Goal: Navigation & Orientation: Find specific page/section

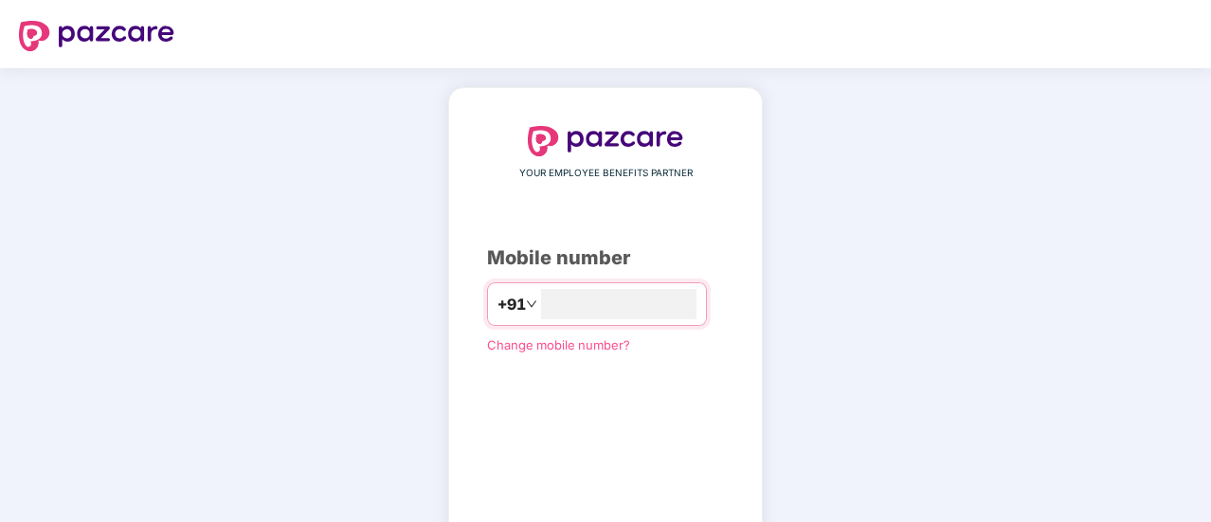
type input "**********"
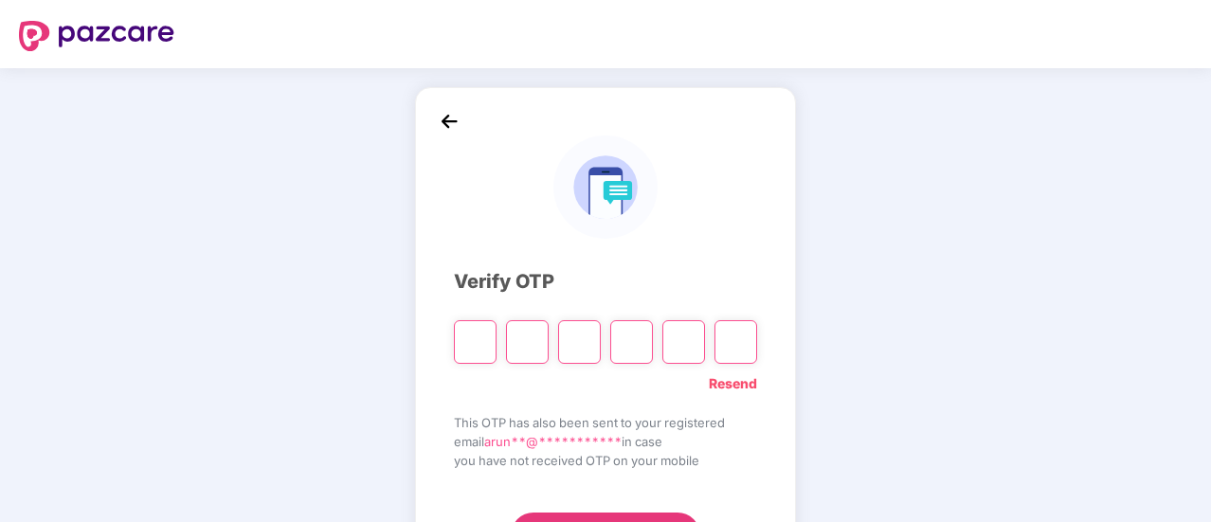
type input "*"
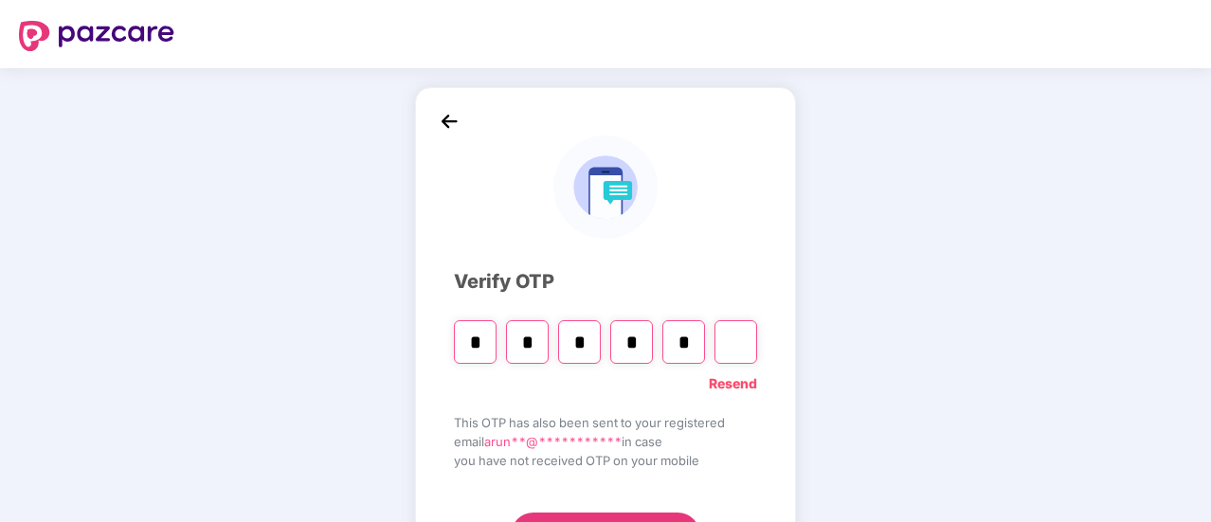
type input "*"
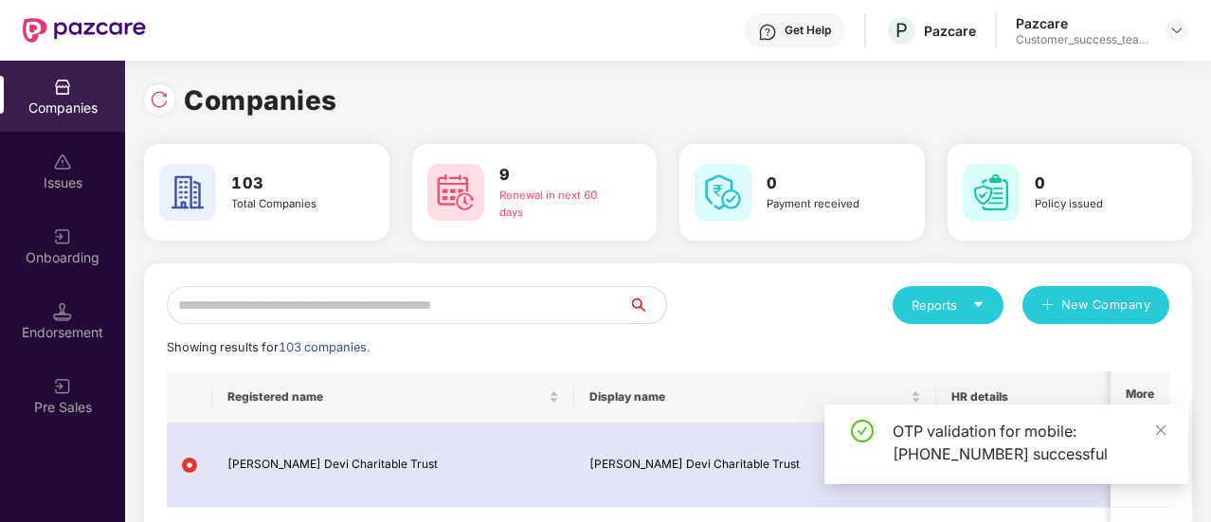
click at [330, 310] on input "text" at bounding box center [397, 305] width 461 height 38
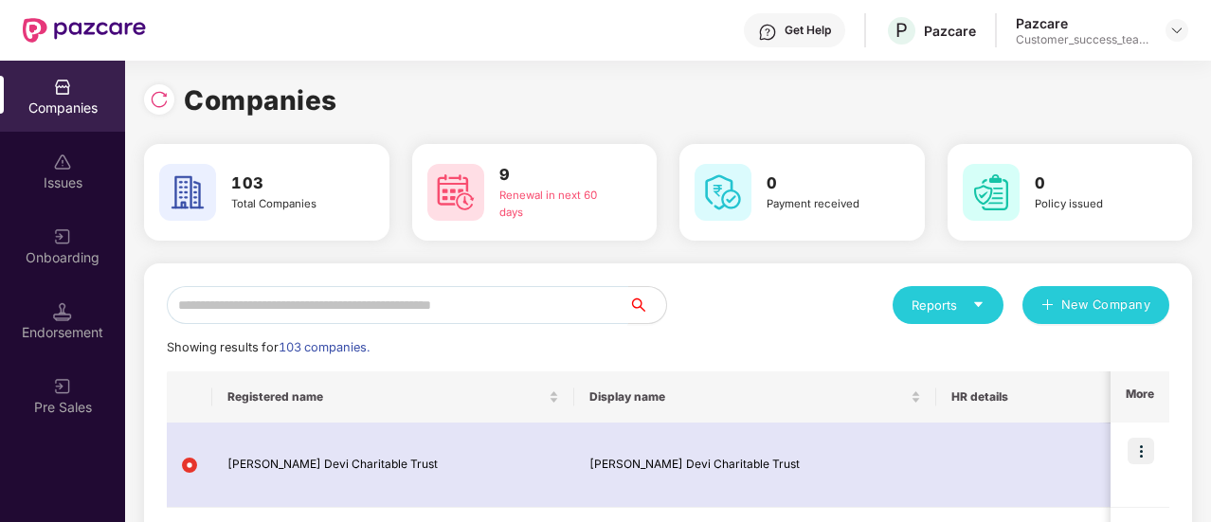
click at [260, 308] on input "text" at bounding box center [397, 305] width 461 height 38
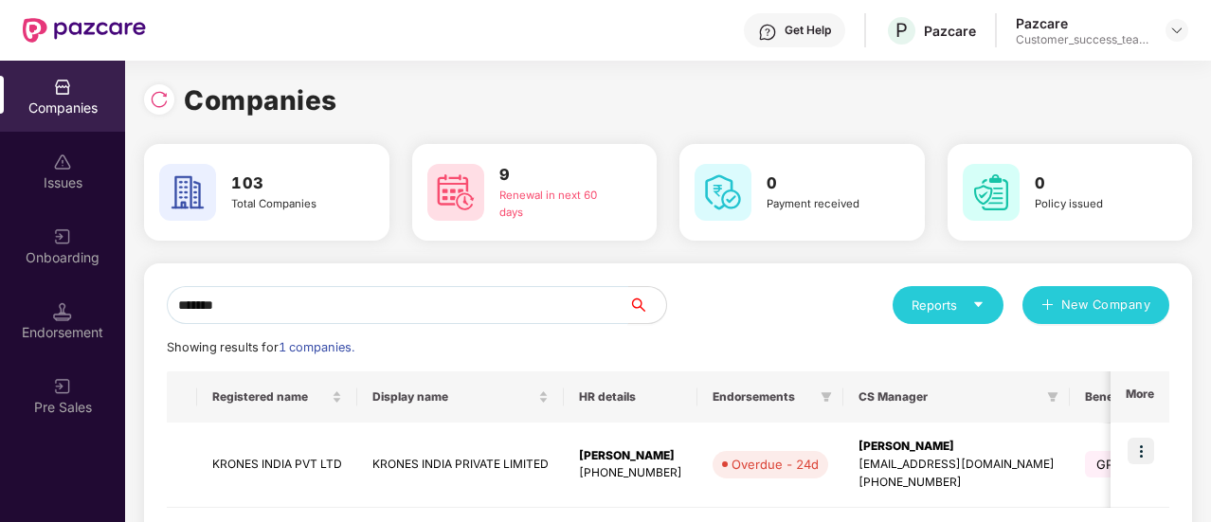
scroll to position [0, 21]
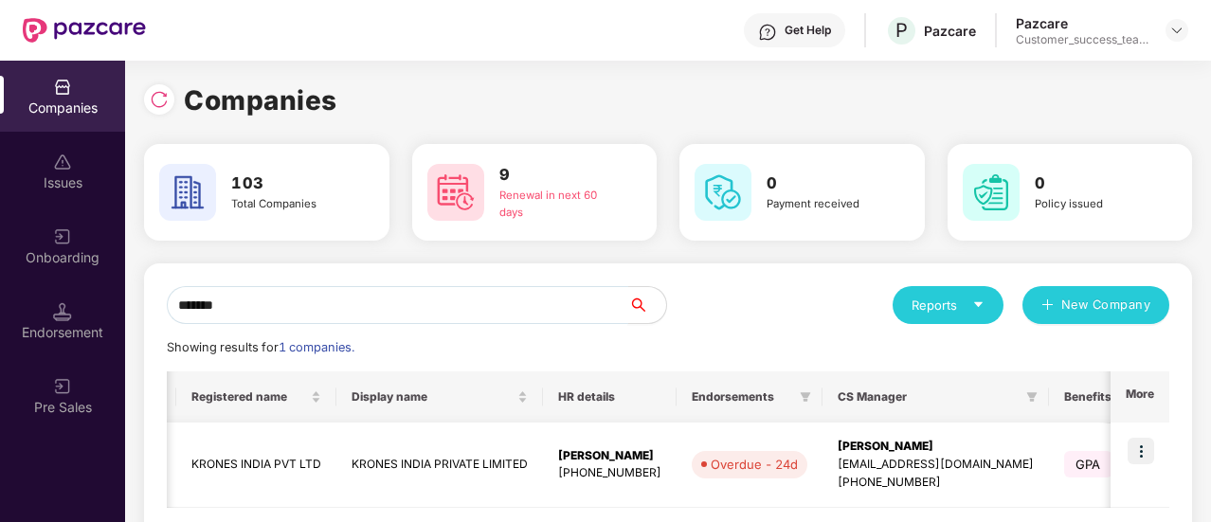
type input "******"
click at [1135, 453] on img at bounding box center [1141, 451] width 27 height 27
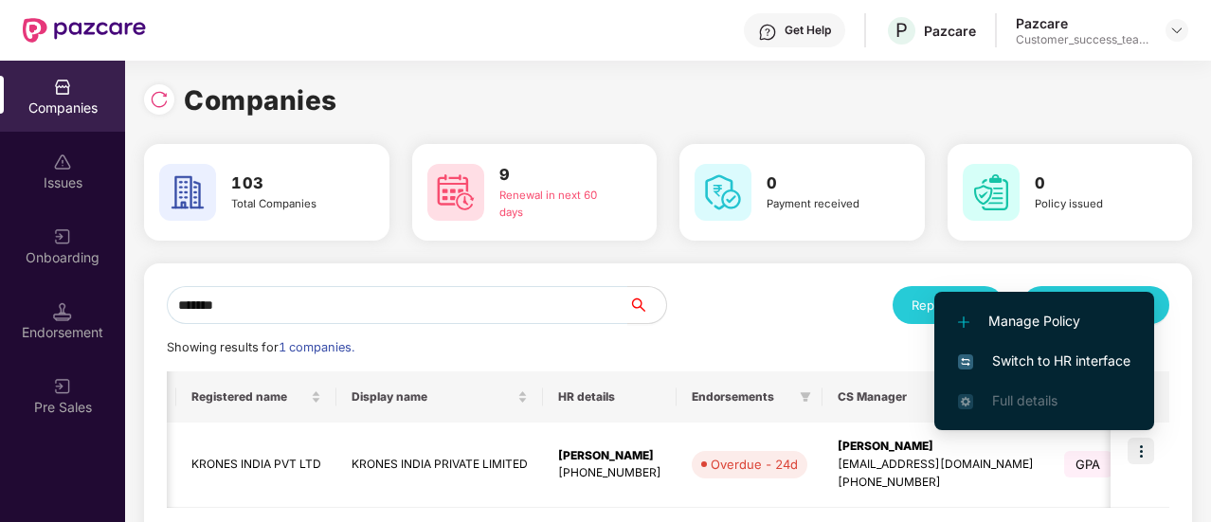
click at [1069, 359] on span "Switch to HR interface" at bounding box center [1044, 361] width 172 height 21
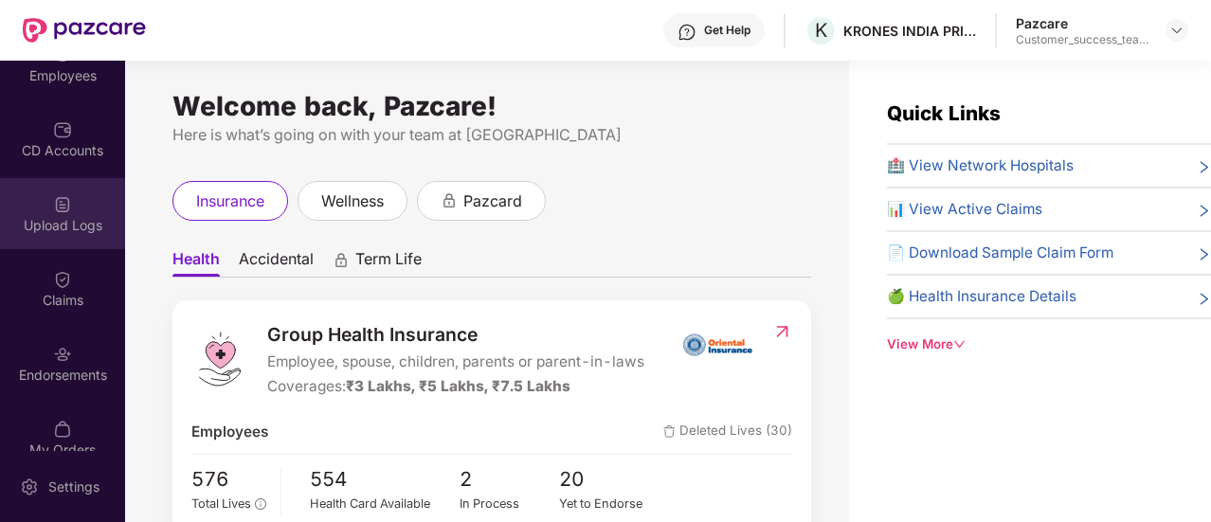
scroll to position [208, 0]
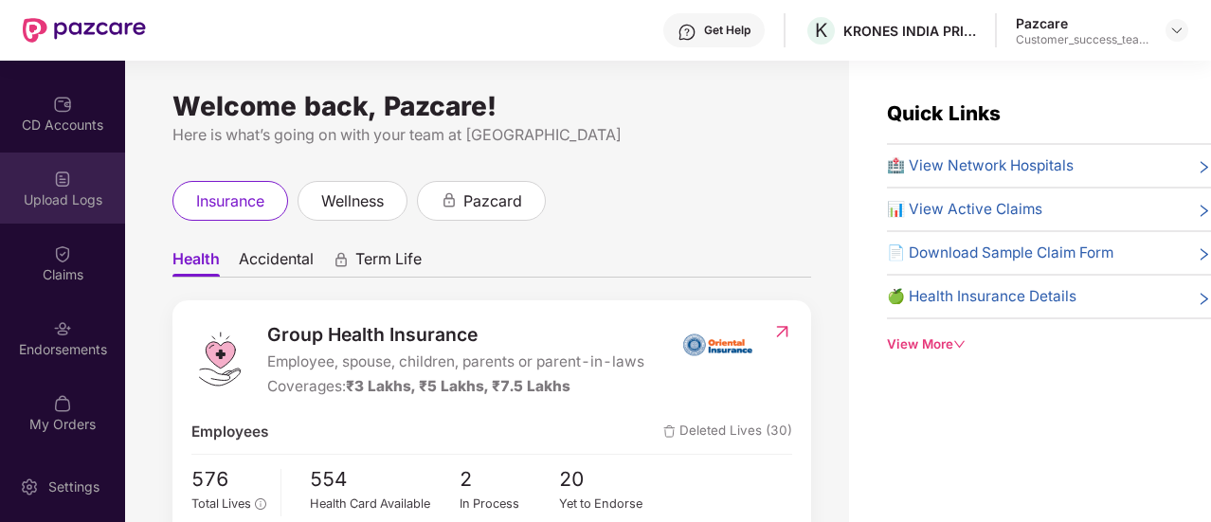
click at [81, 200] on div "Upload Logs" at bounding box center [62, 199] width 125 height 19
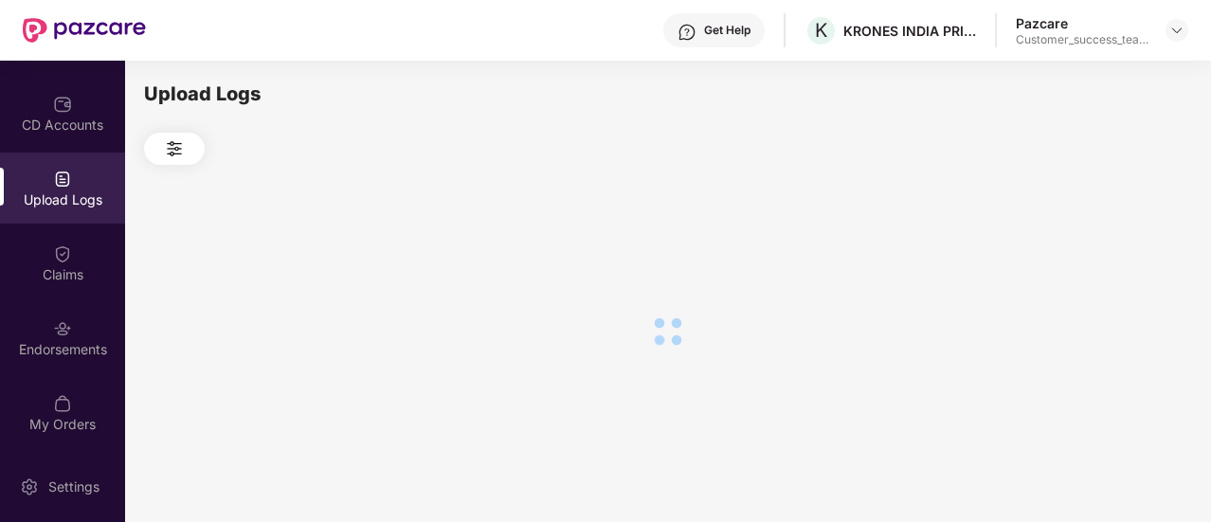
click at [75, 131] on div "CD Accounts" at bounding box center [62, 125] width 125 height 19
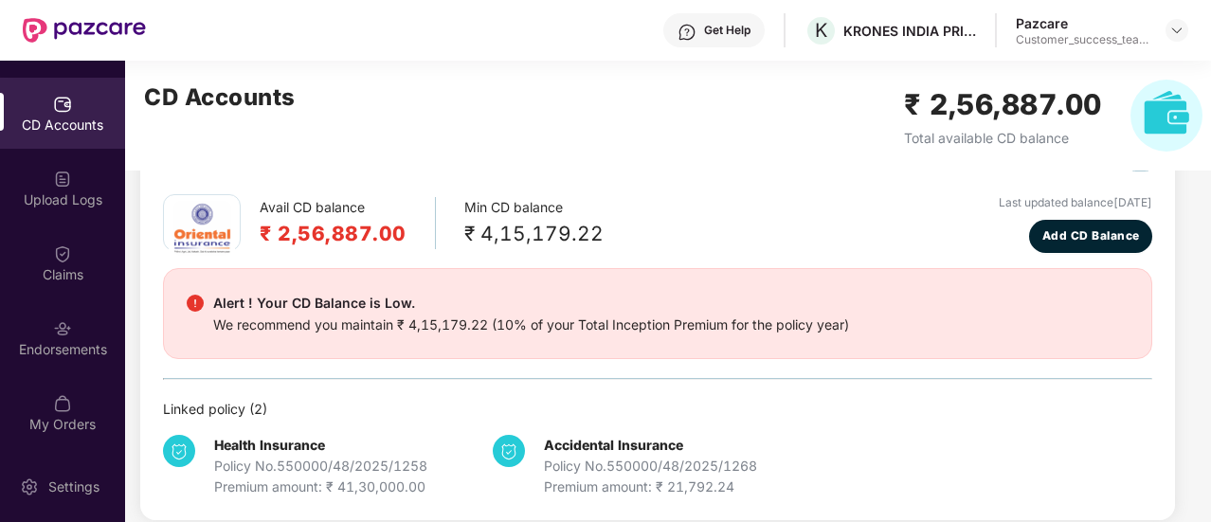
scroll to position [91, 0]
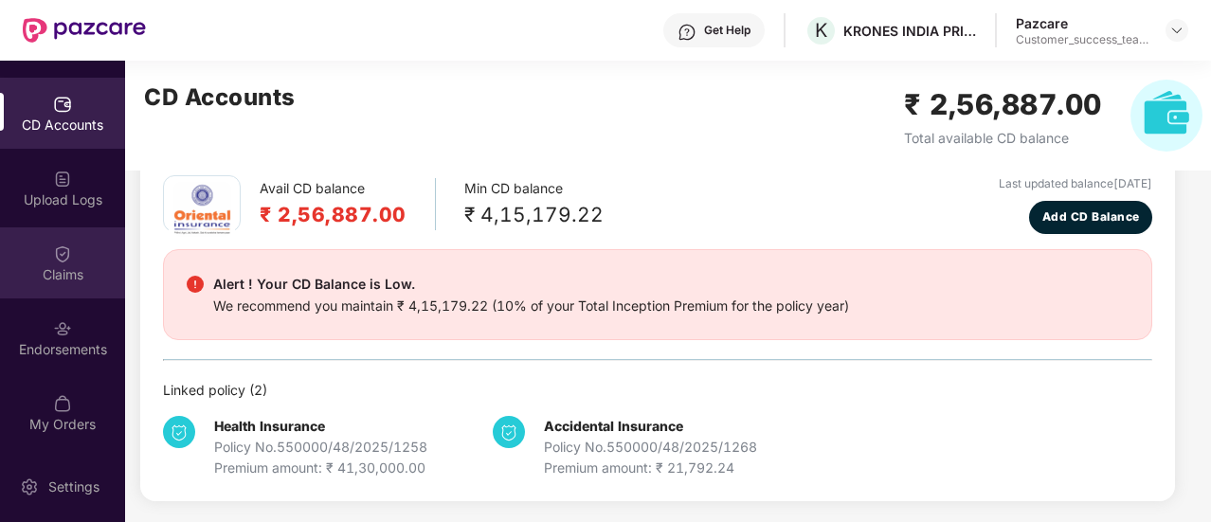
click at [74, 259] on div "Claims" at bounding box center [62, 262] width 125 height 71
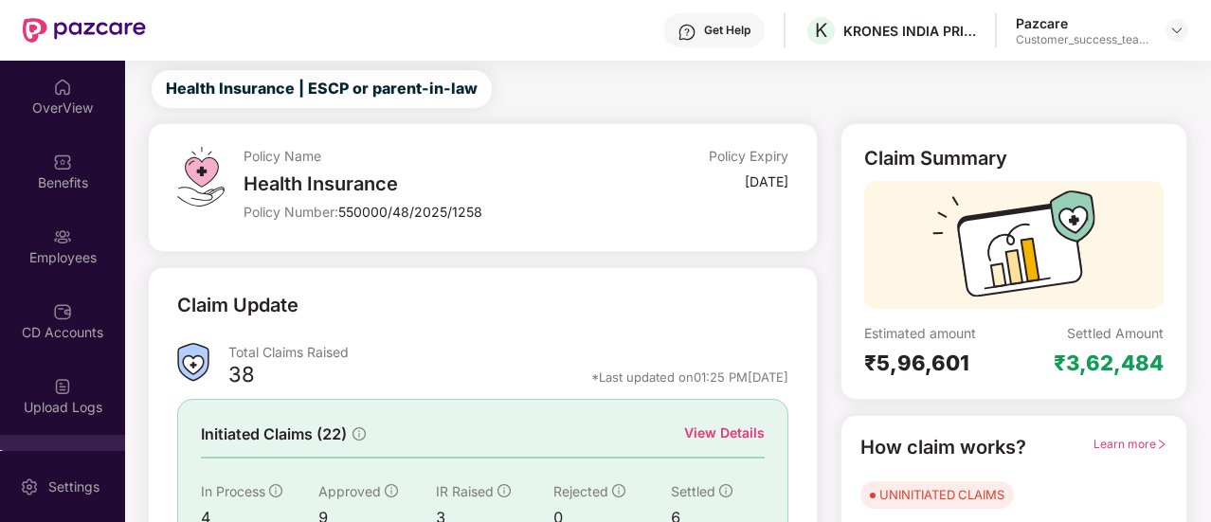
scroll to position [208, 0]
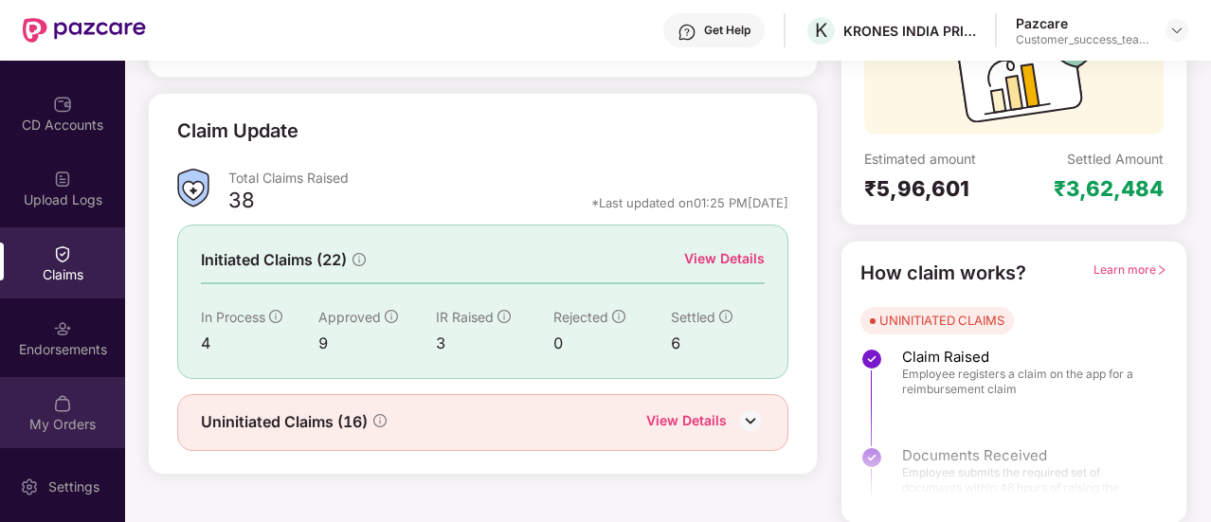
click at [72, 403] on div "My Orders" at bounding box center [62, 412] width 125 height 71
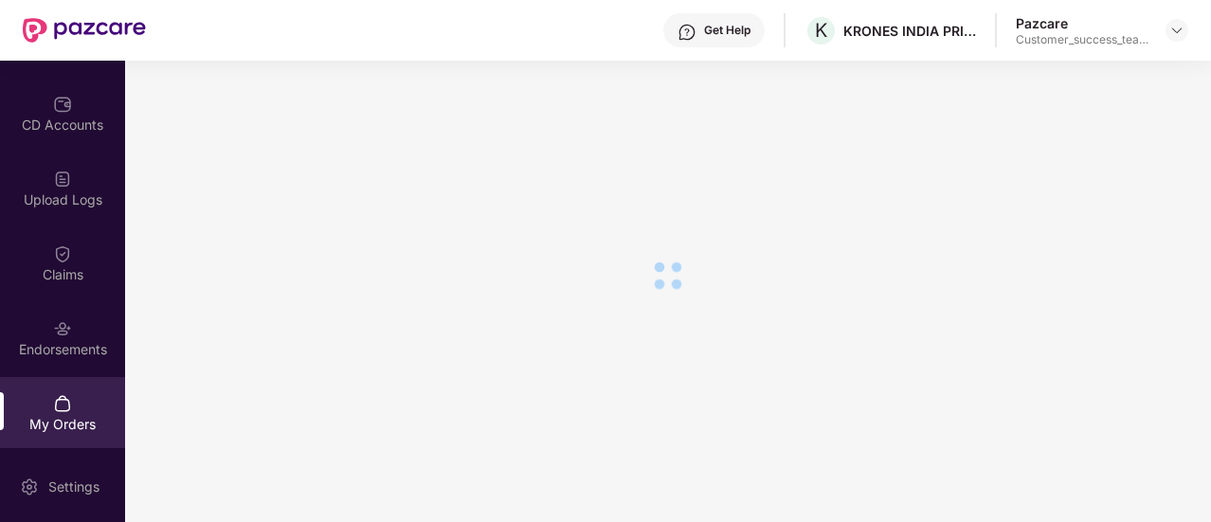
scroll to position [218, 0]
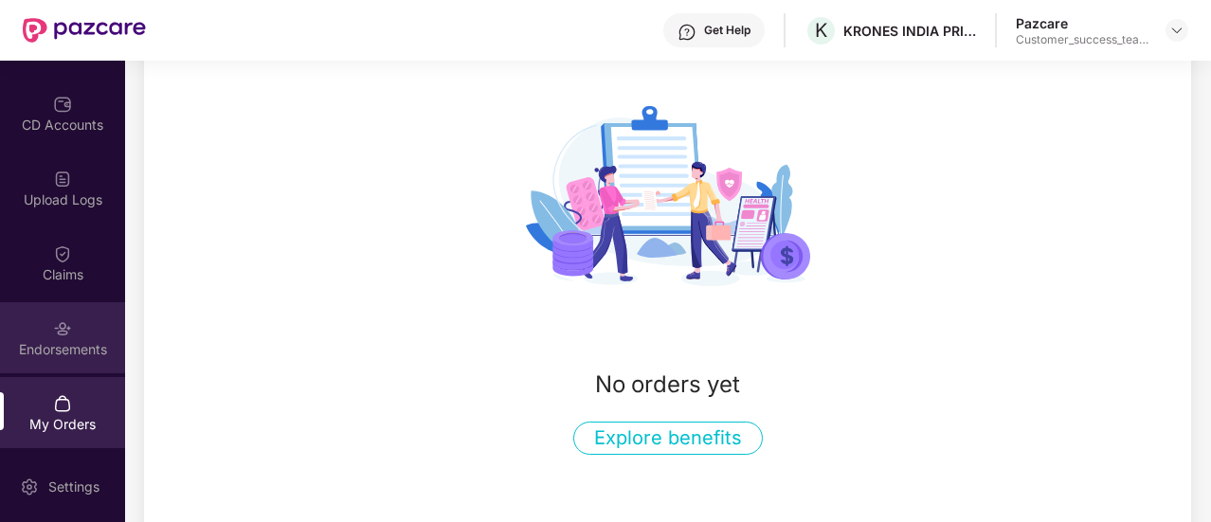
click at [69, 354] on div "Endorsements" at bounding box center [62, 349] width 125 height 19
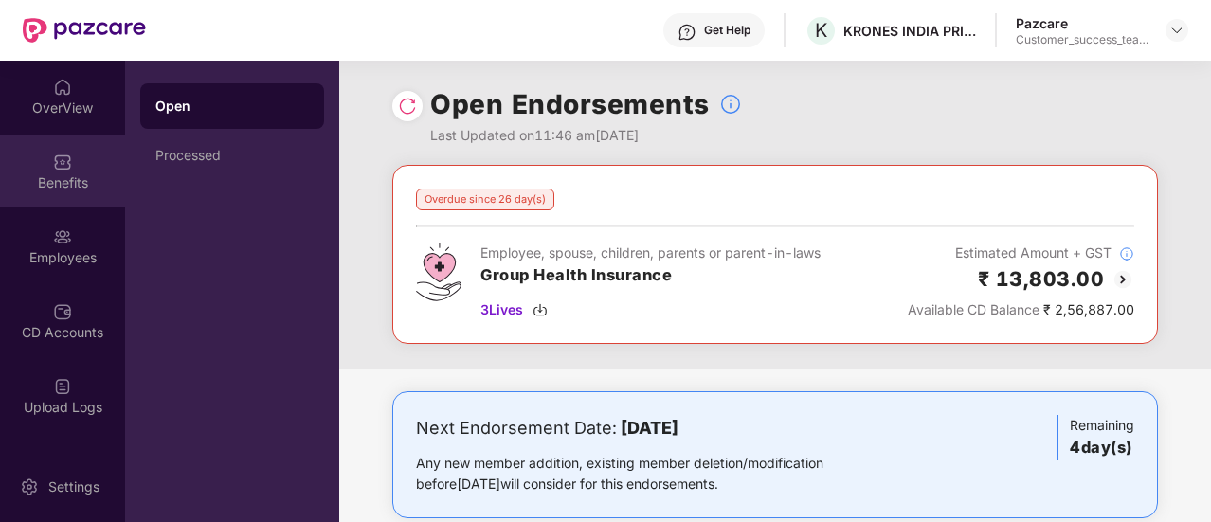
click at [62, 189] on div "Benefits" at bounding box center [62, 182] width 125 height 19
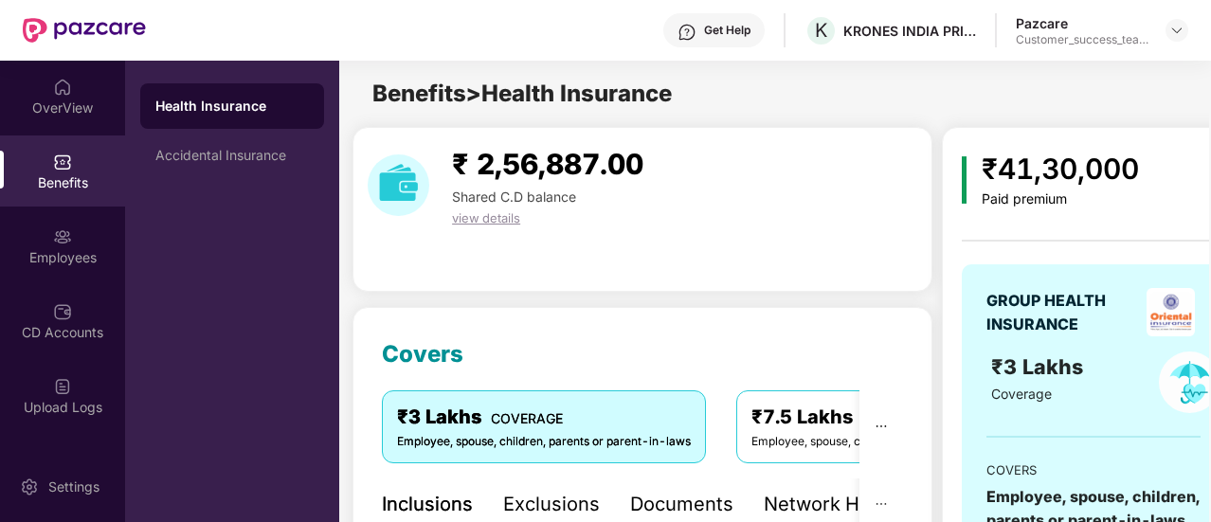
scroll to position [162, 0]
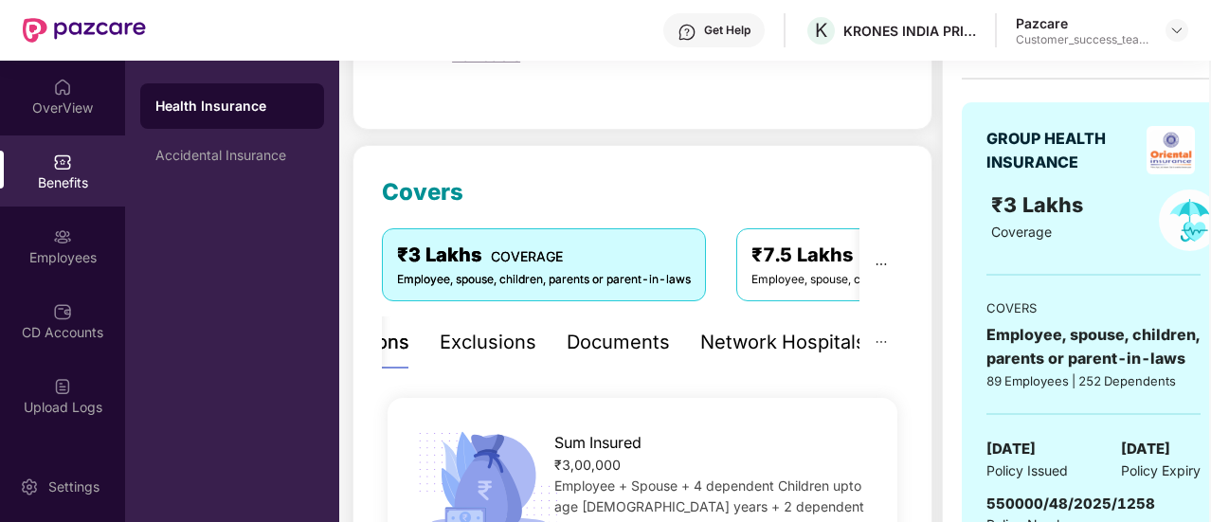
click at [746, 346] on div "Network Hospitals" at bounding box center [783, 342] width 166 height 29
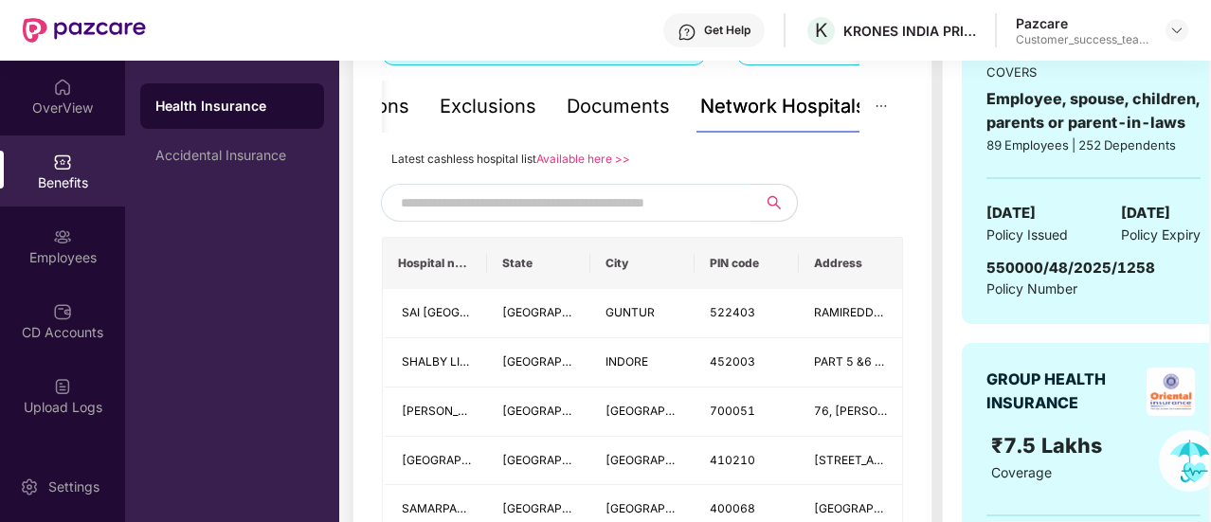
scroll to position [399, 0]
click at [568, 157] on link "Available here >>" at bounding box center [583, 158] width 94 height 14
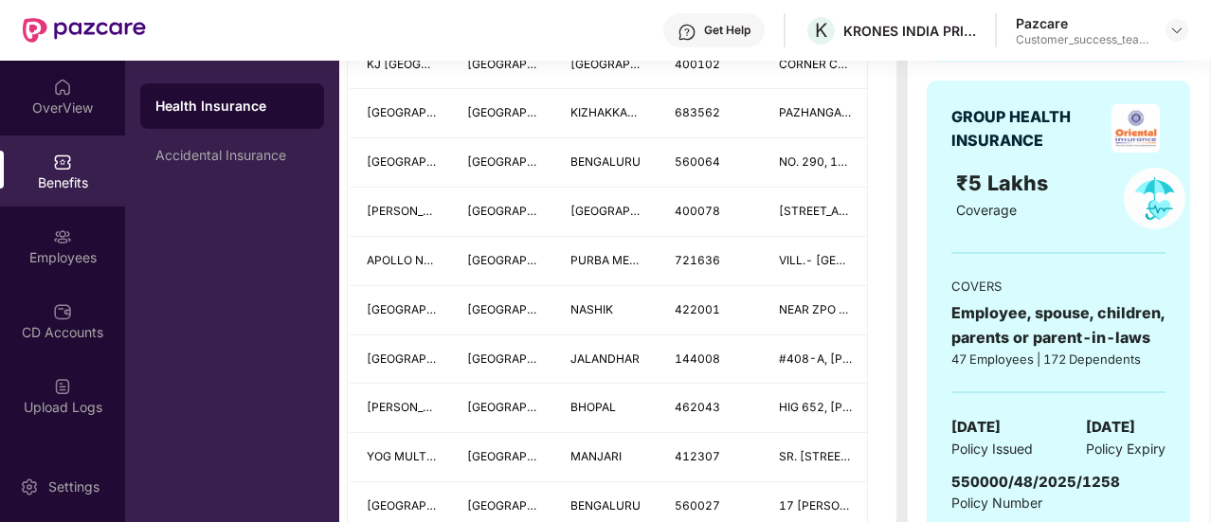
scroll to position [1140, 0]
